Goal: Transaction & Acquisition: Download file/media

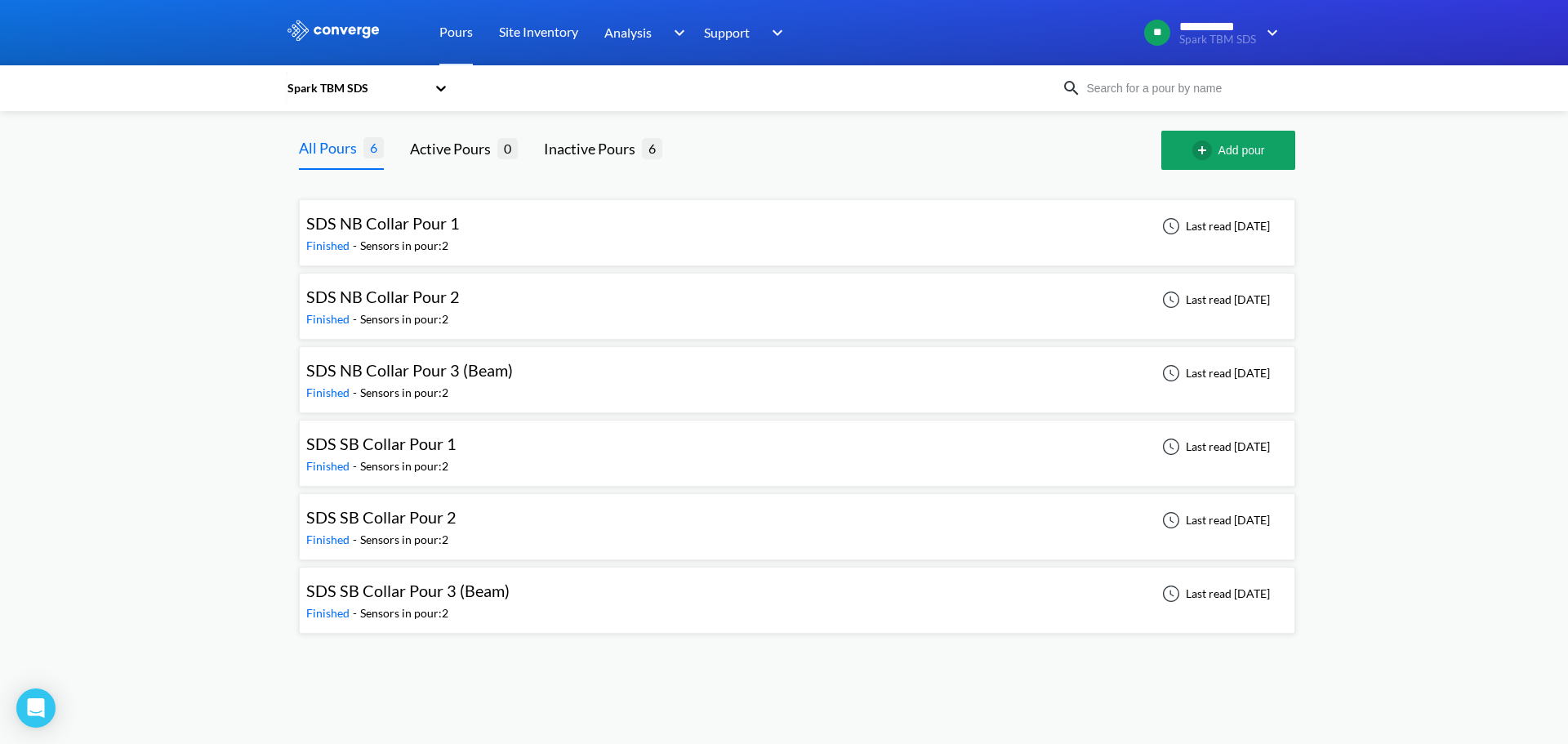
click at [631, 363] on div "SDS NB Collar Pour 3 (Beam) Finished - Sensors in pour: 2 Last read [DATE]" at bounding box center [797, 380] width 982 height 53
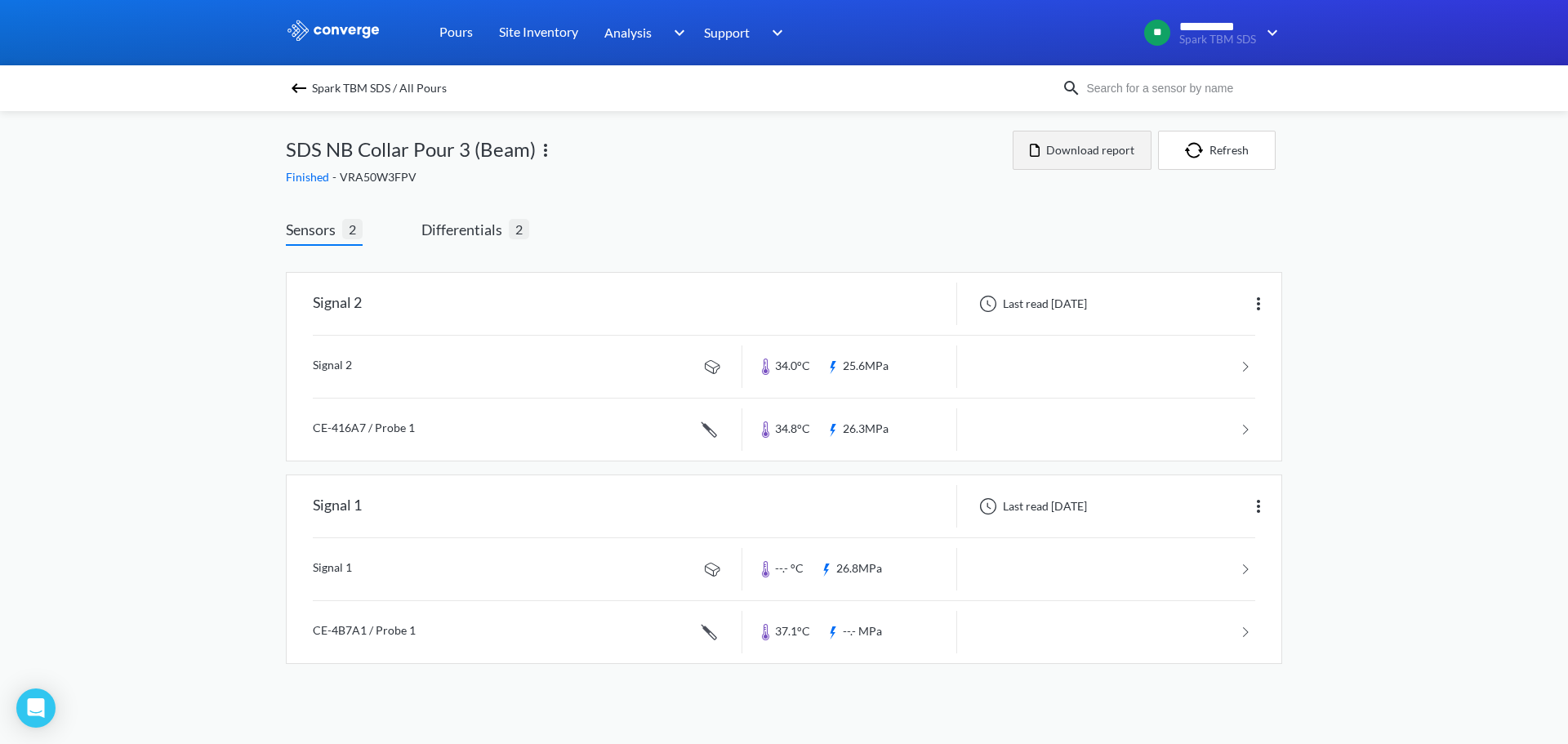
click at [1110, 149] on button "Download report" at bounding box center [1082, 150] width 139 height 39
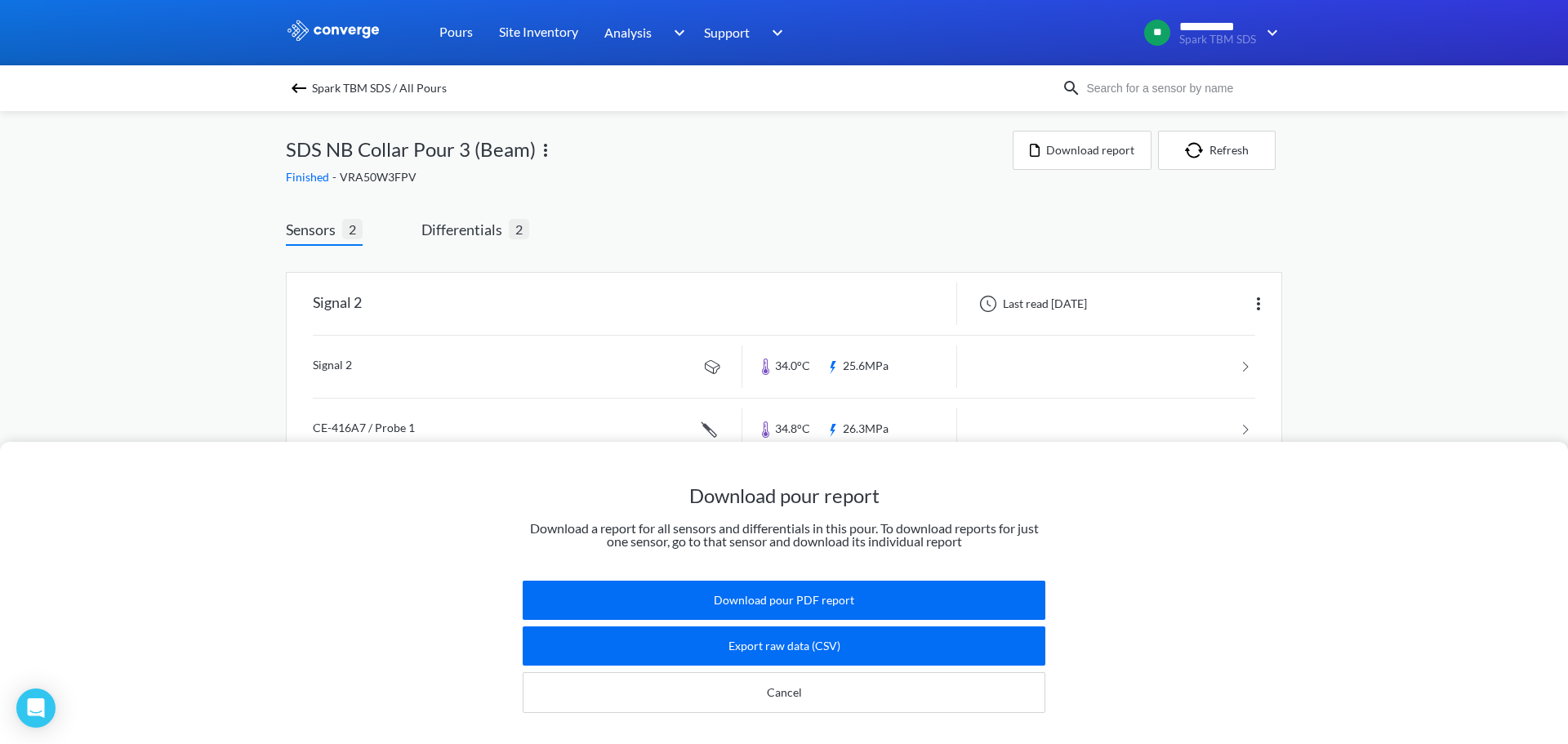
click at [787, 183] on div "Download pour report Download a report for all sensors and differentials in thi…" at bounding box center [784, 372] width 1568 height 744
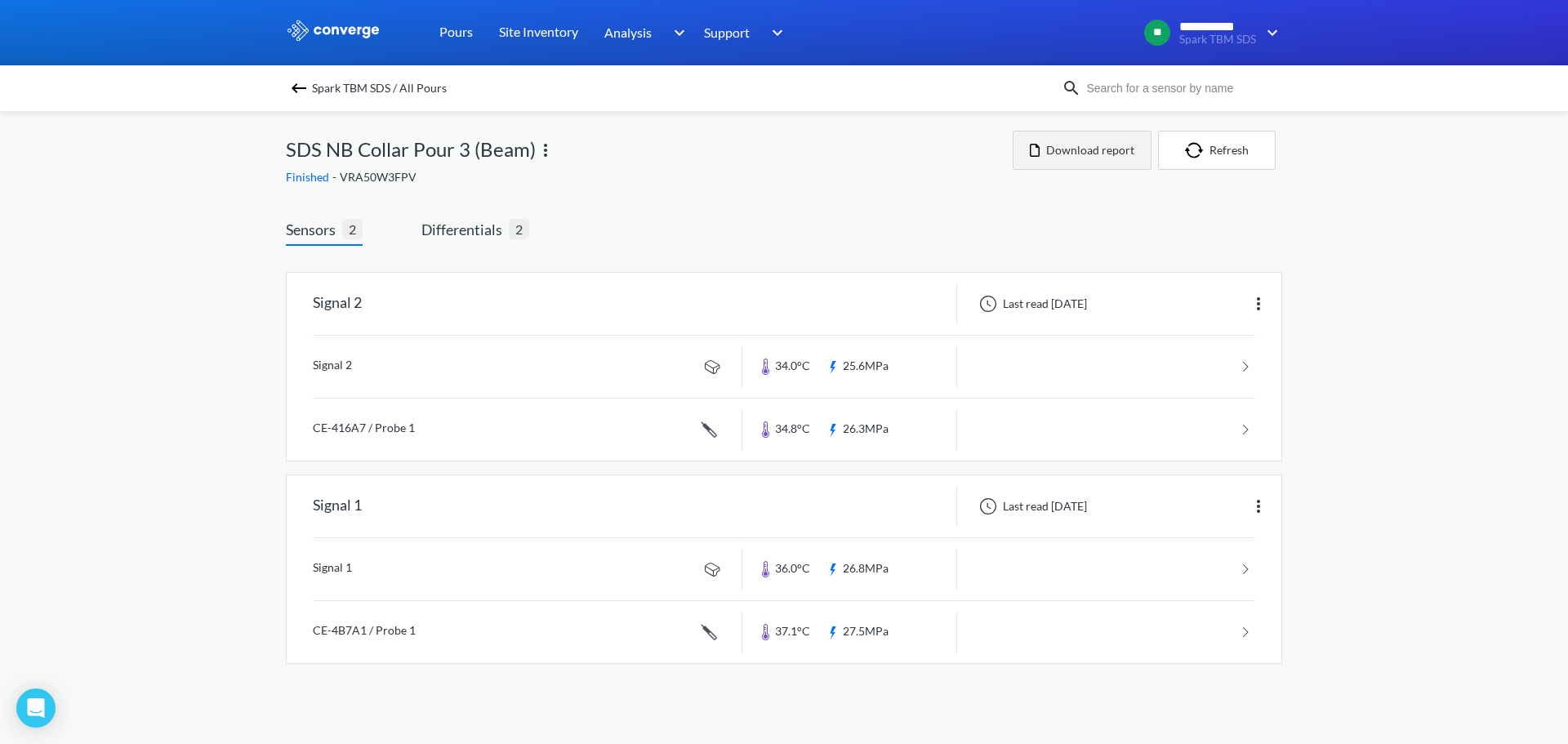
click at [1069, 146] on button "Download report" at bounding box center [1082, 150] width 139 height 39
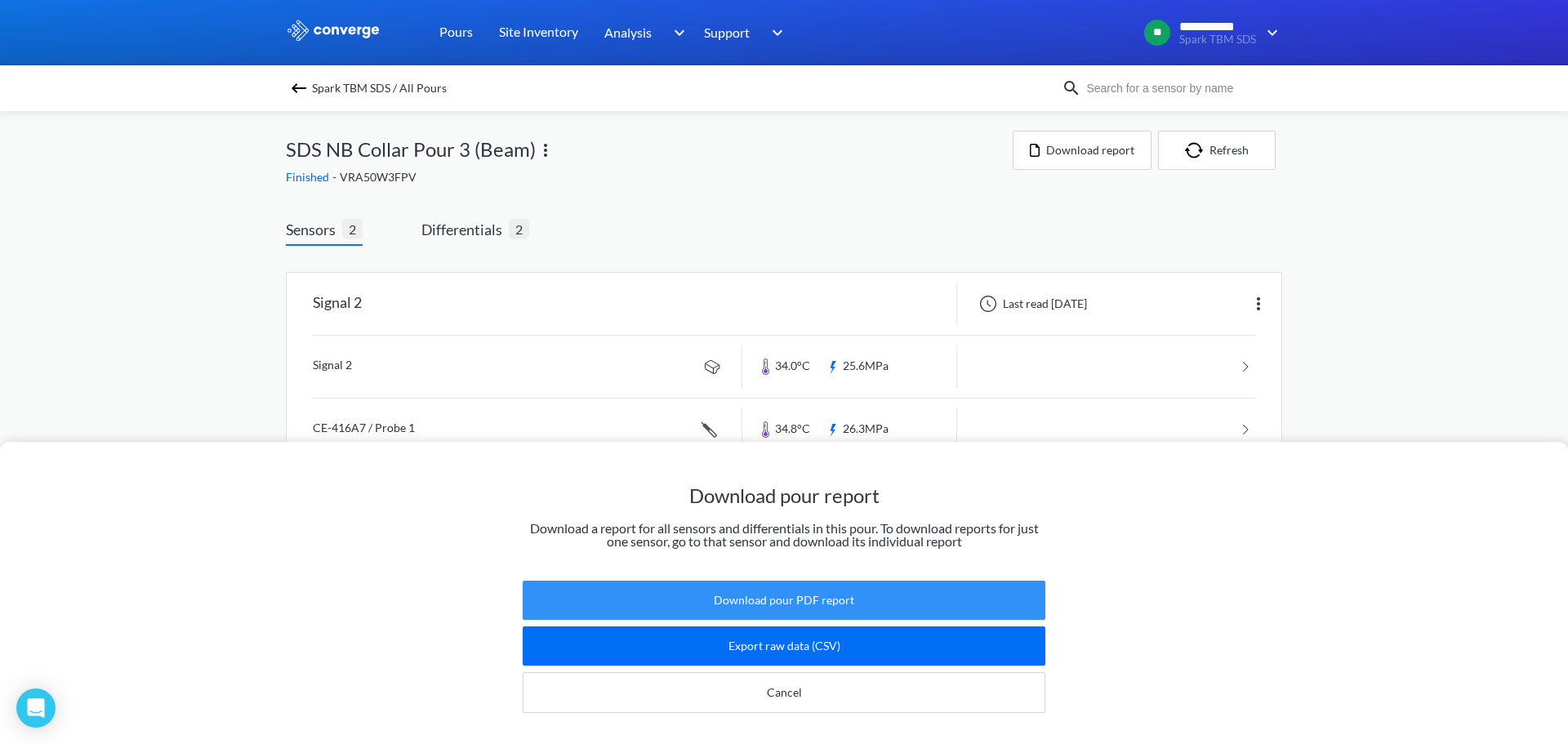
click at [816, 583] on button "Download pour PDF report" at bounding box center [784, 600] width 523 height 39
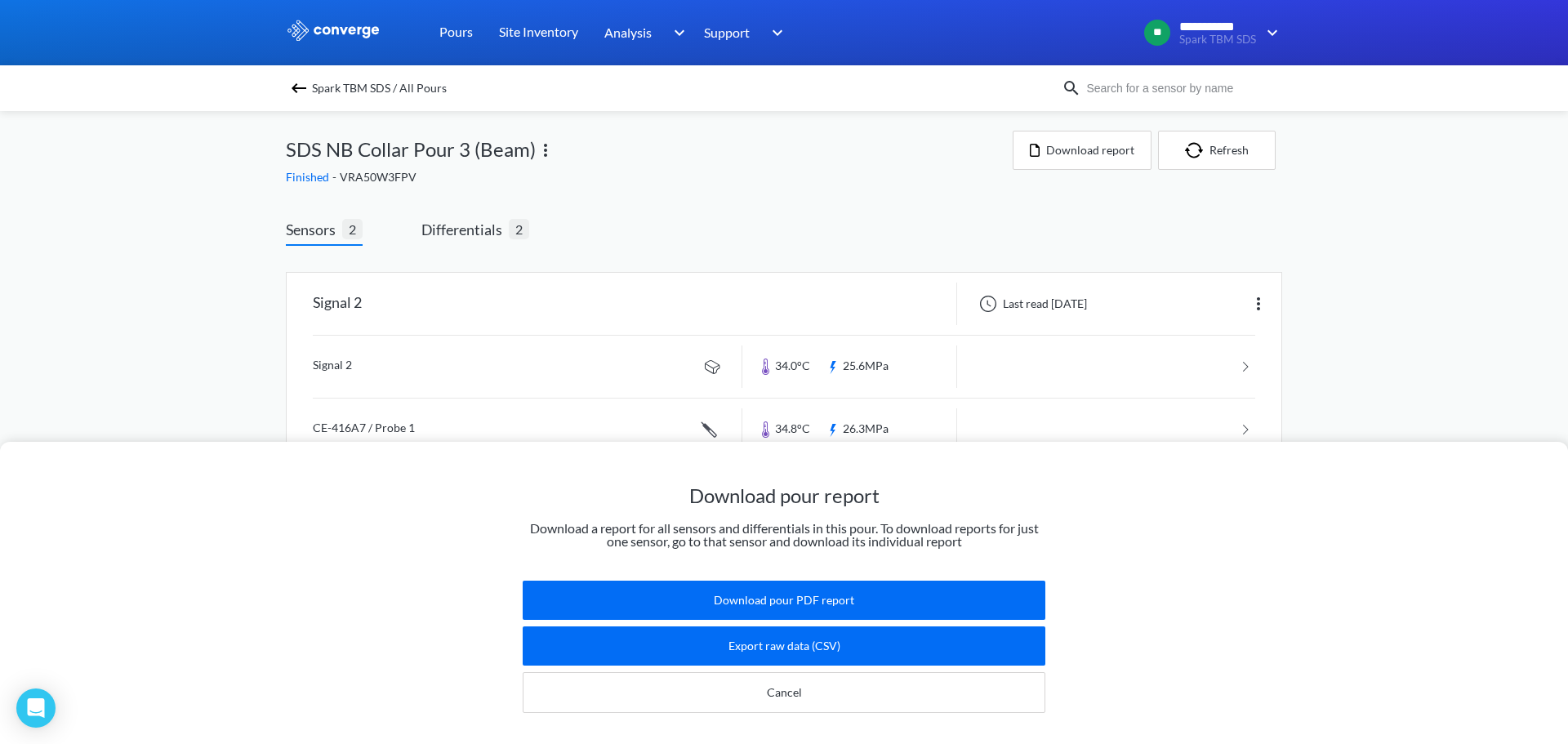
click at [304, 96] on img at bounding box center [298, 89] width 19 height 19
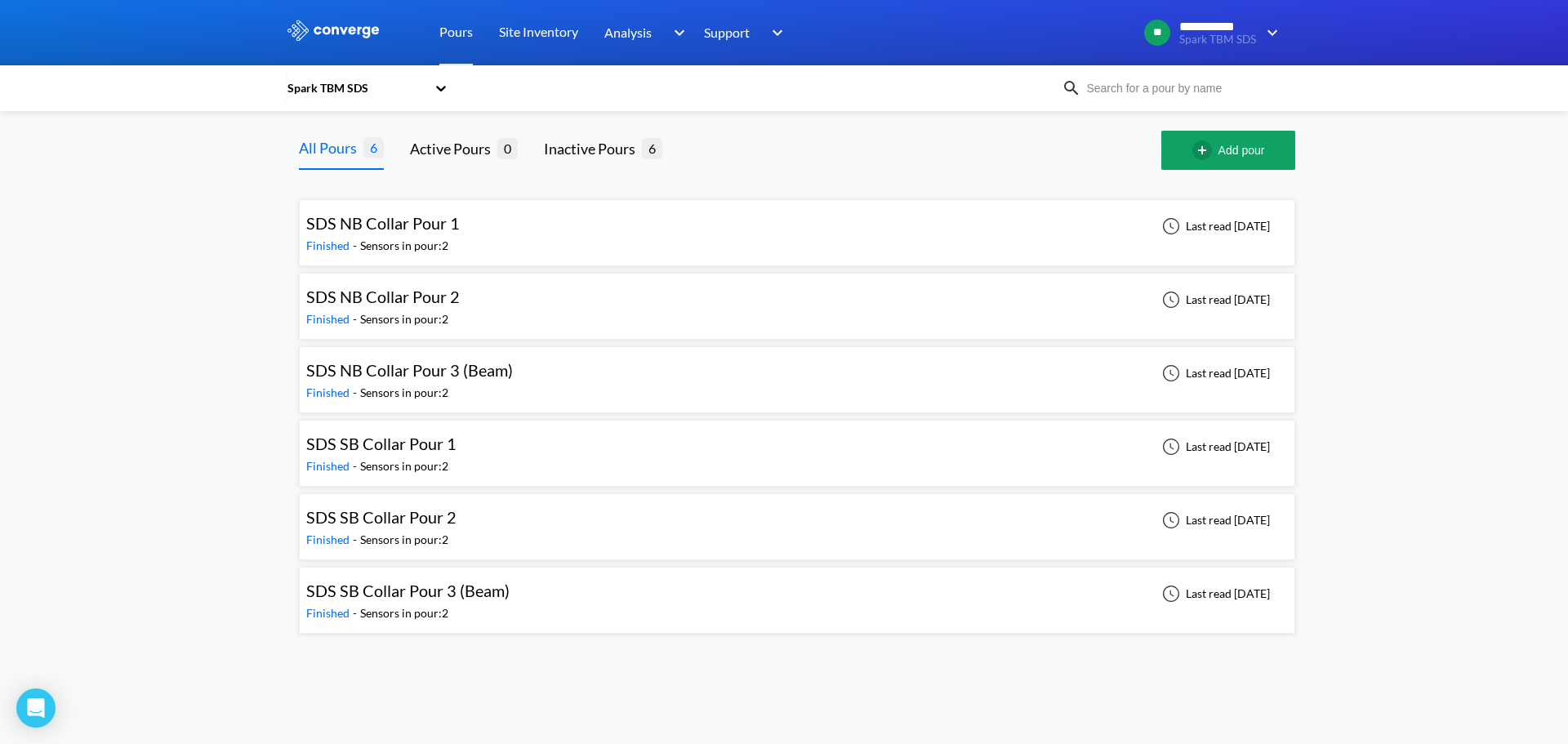
click at [459, 520] on div "SDS SB Collar Pour 2" at bounding box center [385, 517] width 158 height 25
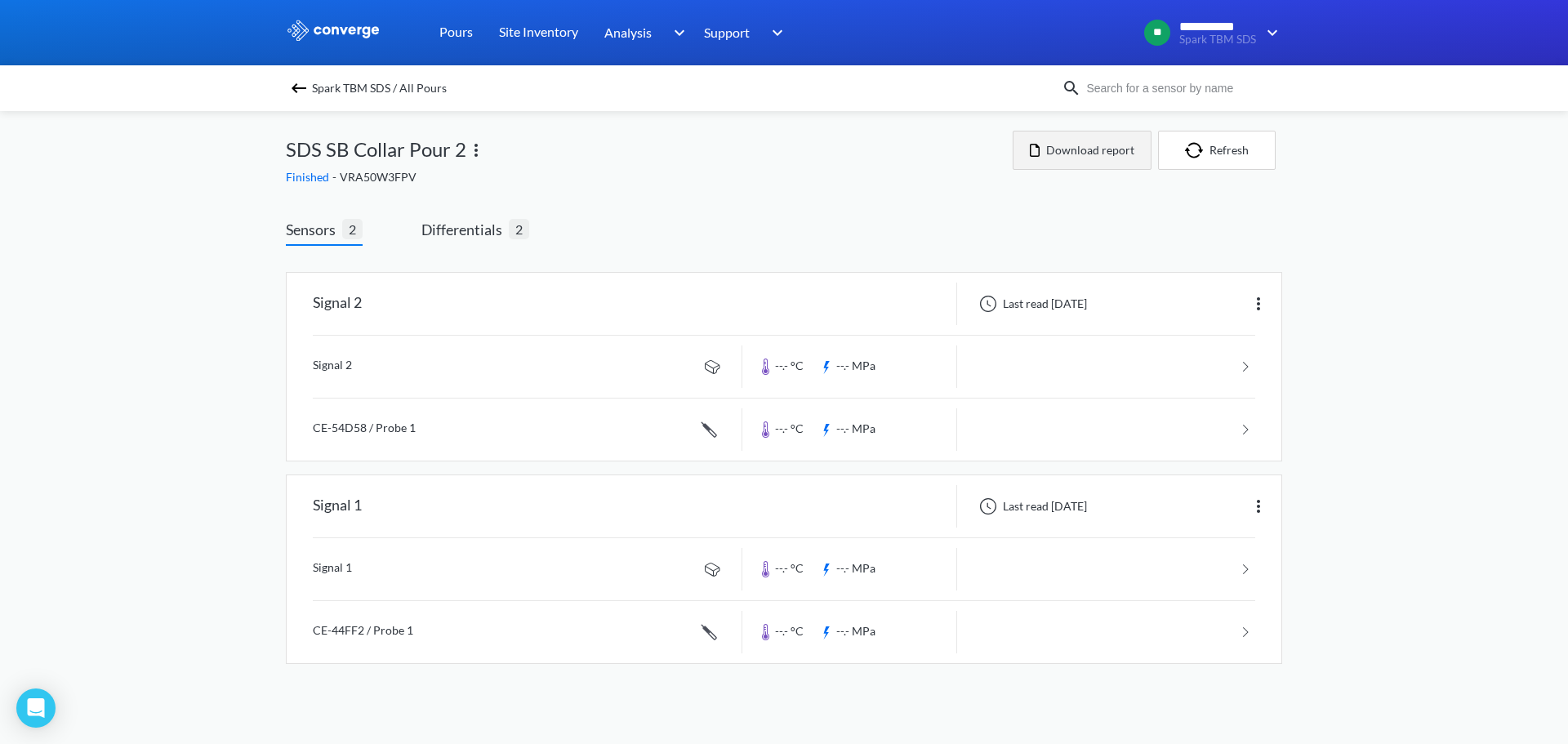
click at [1069, 155] on button "Download report" at bounding box center [1082, 150] width 139 height 39
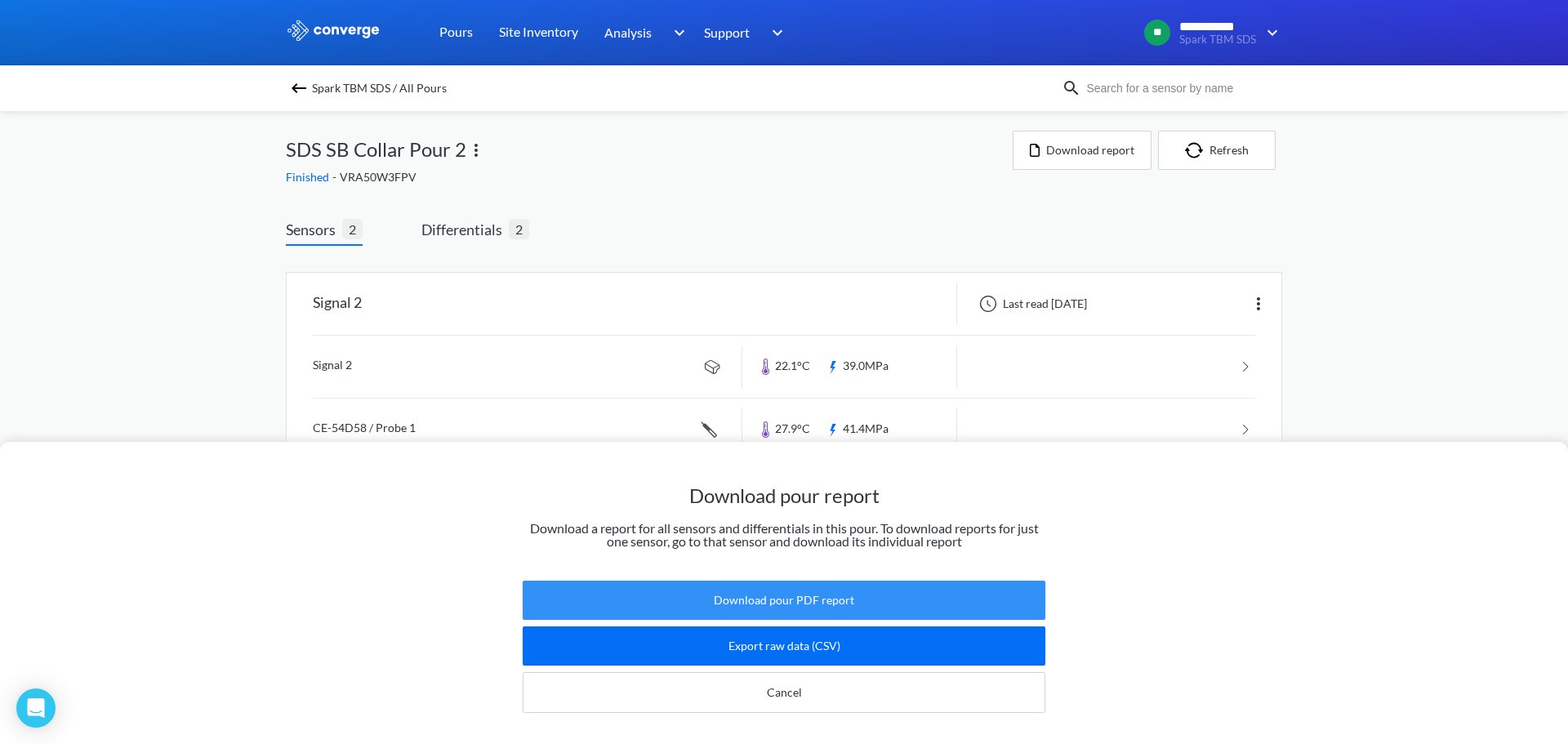
click at [834, 590] on button "Download pour PDF report" at bounding box center [784, 600] width 523 height 39
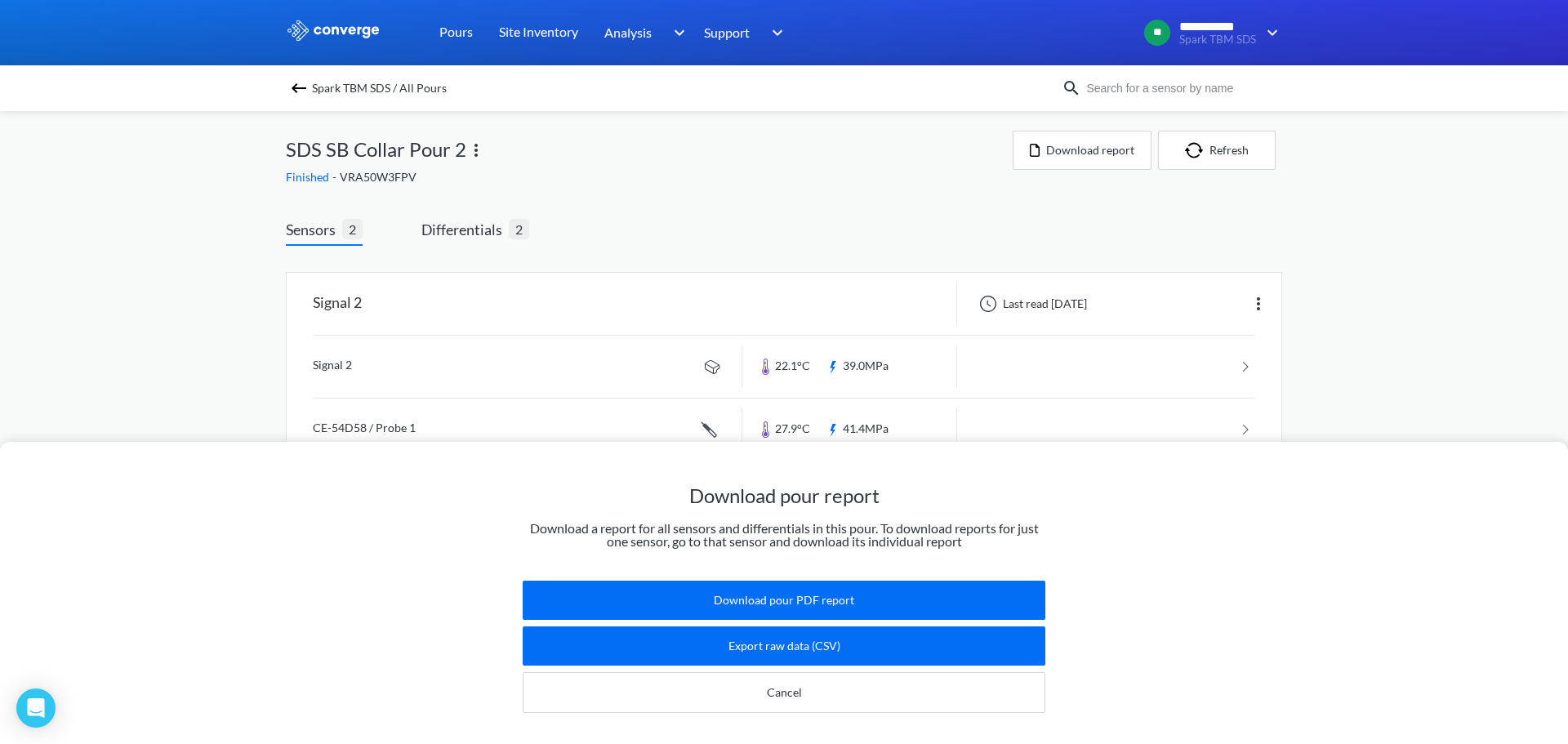
click at [846, 316] on div "Download pour report Download a report for all sensors and differentials in thi…" at bounding box center [784, 372] width 1568 height 744
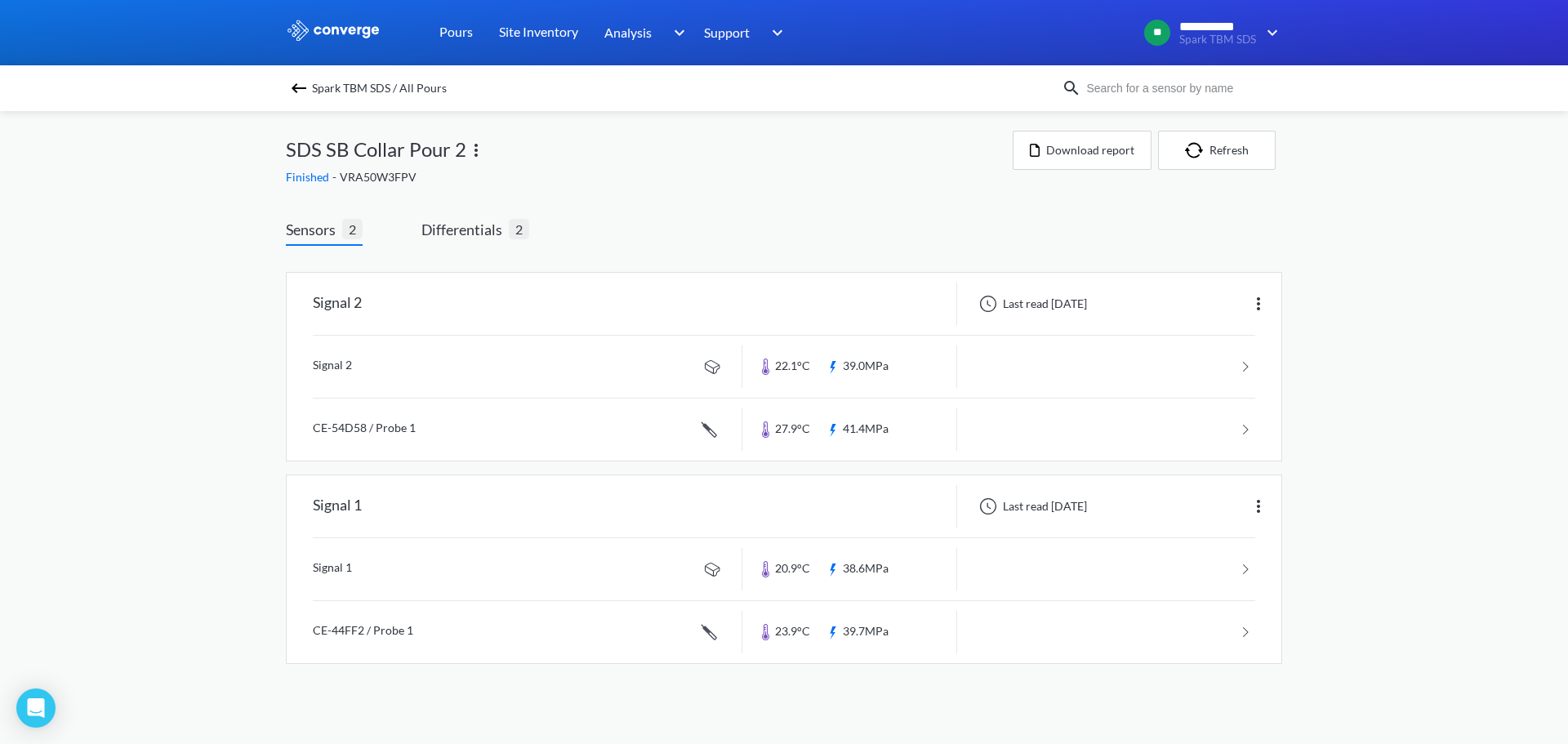
click at [301, 74] on div "Spark TBM SDS / All Pours" at bounding box center [784, 88] width 1568 height 46
click at [301, 87] on img at bounding box center [298, 89] width 19 height 19
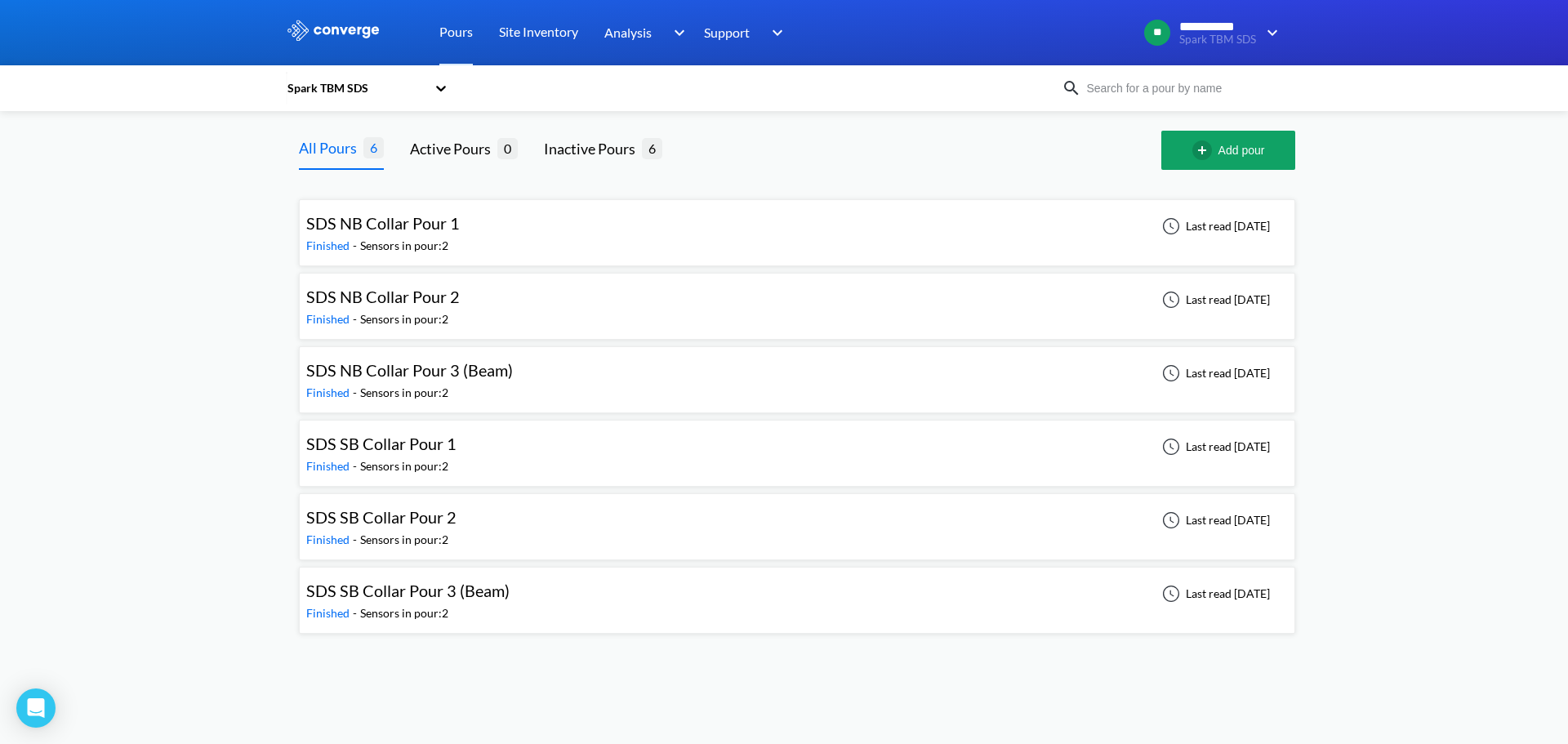
click at [534, 600] on div "SDS SB Collar Pour 3 (Beam) Finished - Sensors in pour: 2 Last read [DATE]" at bounding box center [797, 601] width 982 height 53
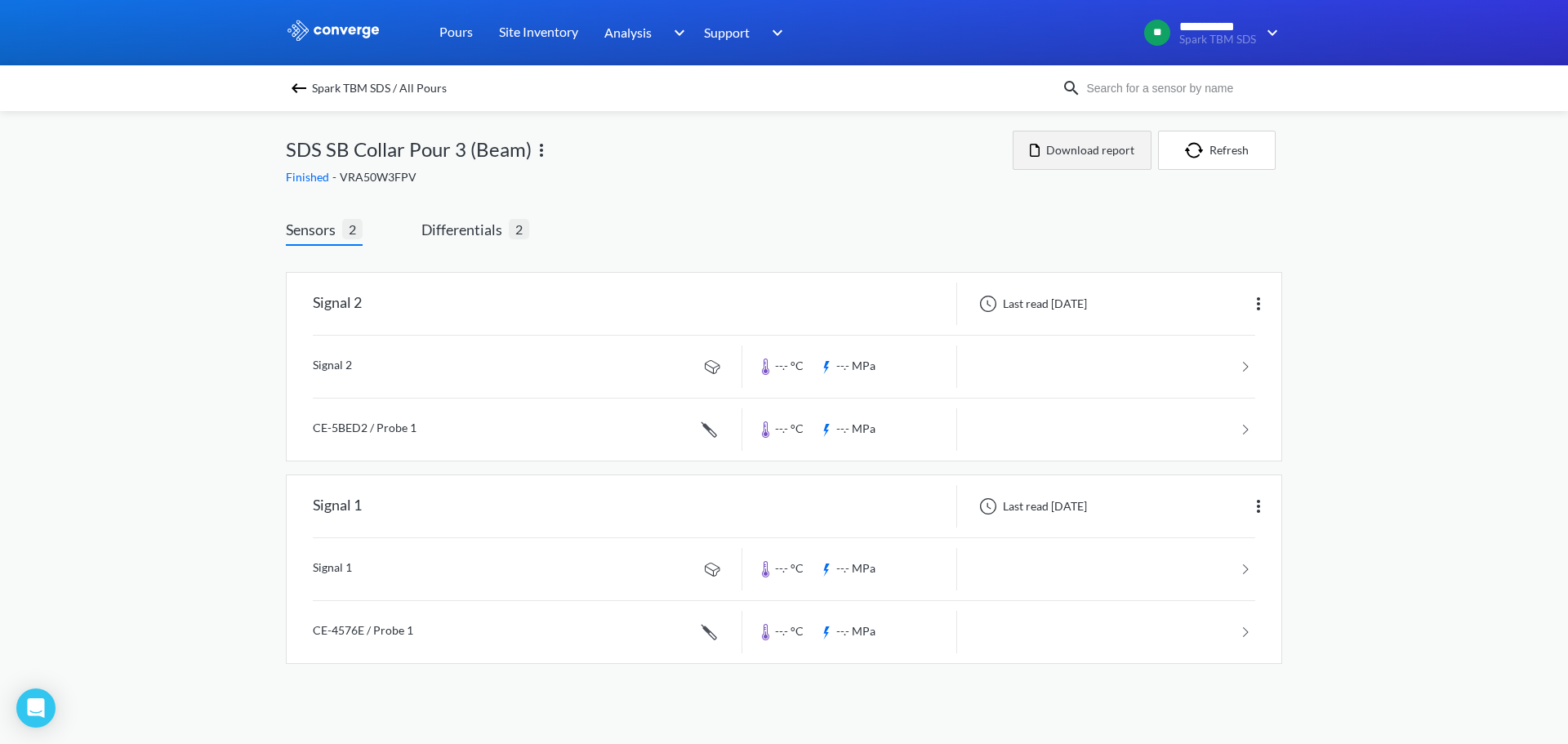
click at [1064, 143] on button "Download report" at bounding box center [1082, 150] width 139 height 39
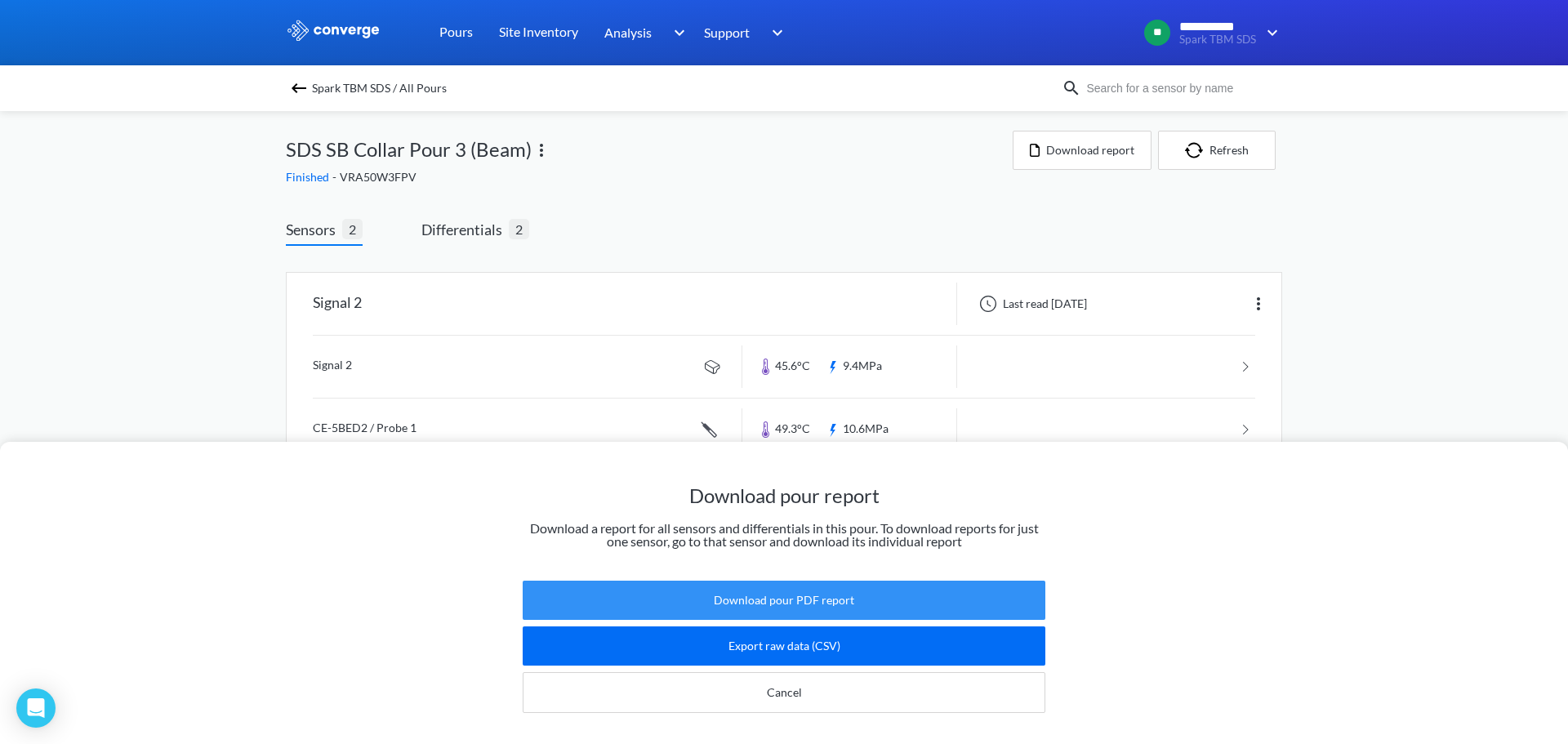
drag, startPoint x: 609, startPoint y: 589, endPoint x: 548, endPoint y: 556, distance: 69.4
click at [610, 589] on button "Download pour PDF report" at bounding box center [784, 600] width 523 height 39
